Goal: Task Accomplishment & Management: Manage account settings

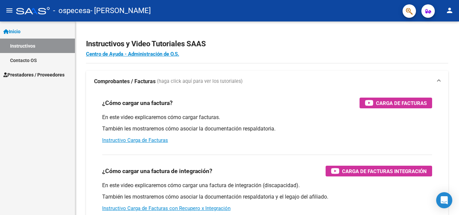
click at [47, 73] on span "Prestadores / Proveedores" at bounding box center [33, 74] width 61 height 7
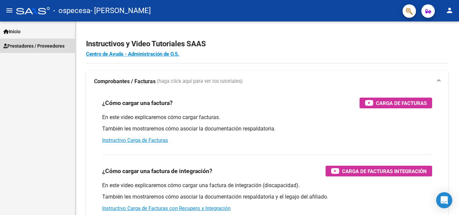
click at [45, 43] on span "Prestadores / Proveedores" at bounding box center [33, 45] width 61 height 7
click at [46, 44] on span "Prestadores / Proveedores" at bounding box center [33, 45] width 61 height 7
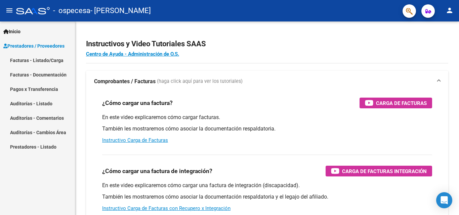
click at [38, 57] on link "Facturas - Listado/Carga" at bounding box center [37, 60] width 75 height 14
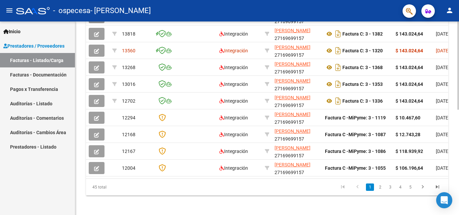
scroll to position [232, 0]
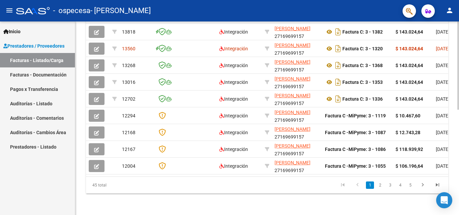
click at [454, 212] on div at bounding box center [459, 171] width 2 height 88
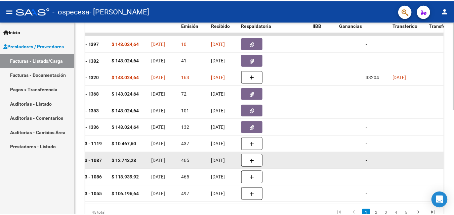
scroll to position [165, 0]
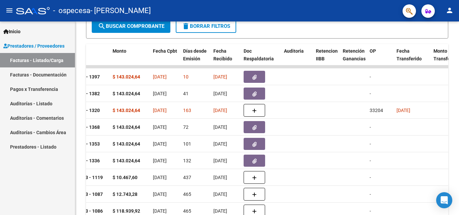
click at [449, 9] on mat-icon "person" at bounding box center [450, 10] width 8 height 8
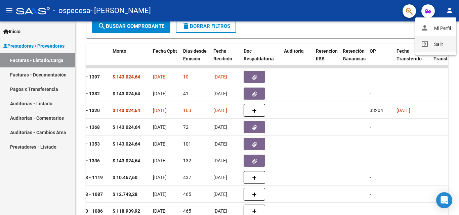
click at [440, 42] on button "exit_to_app Salir" at bounding box center [436, 44] width 41 height 16
